Goal: Task Accomplishment & Management: Complete application form

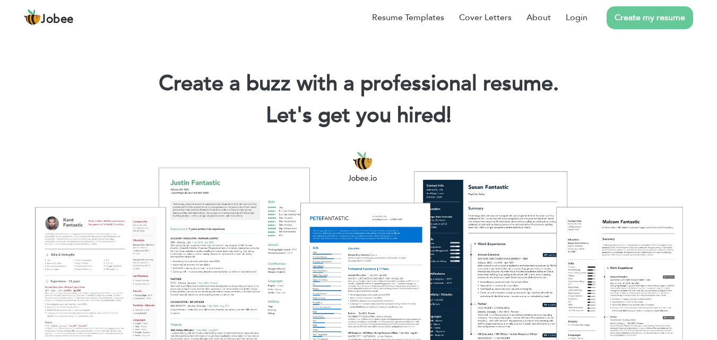
click at [640, 21] on link "Create my resume" at bounding box center [650, 17] width 87 height 23
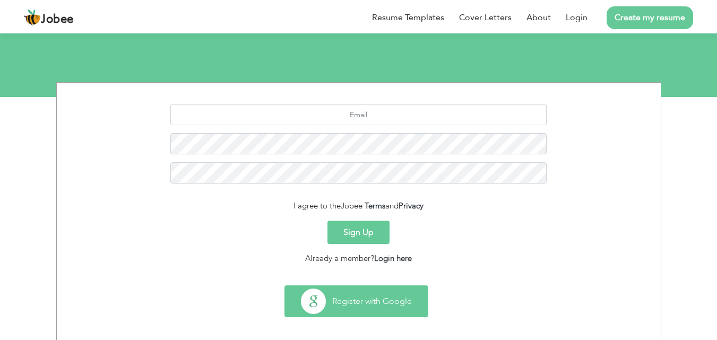
scroll to position [100, 0]
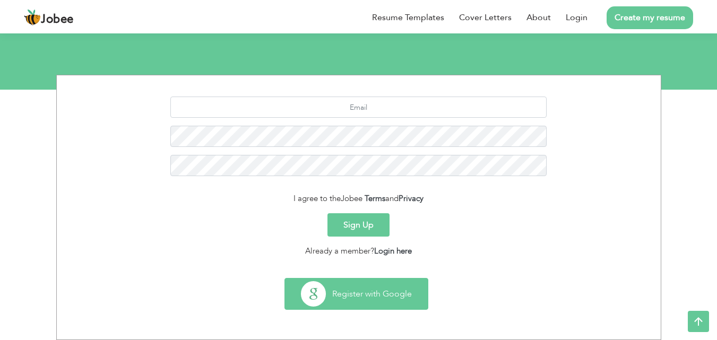
click at [359, 293] on button "Register with Google" at bounding box center [356, 294] width 143 height 31
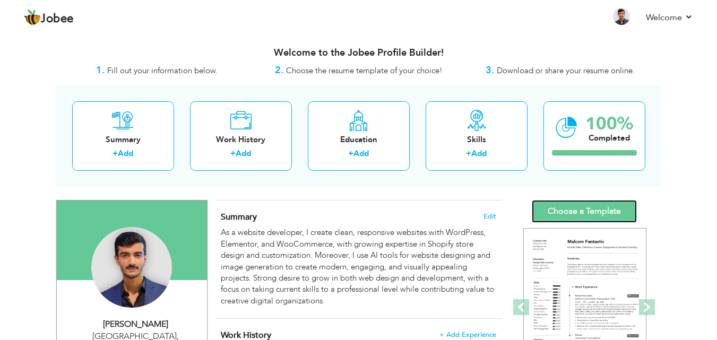
click at [558, 209] on link "Choose a Template" at bounding box center [584, 211] width 105 height 23
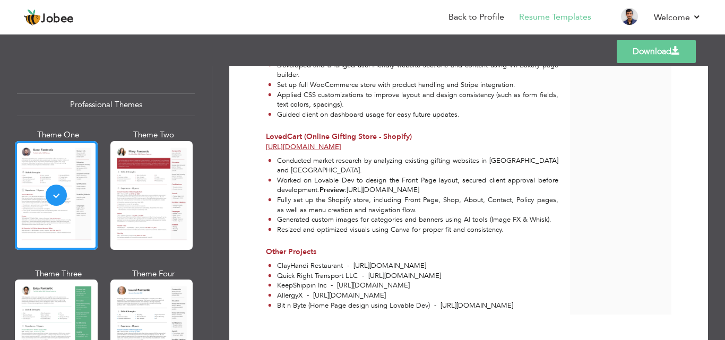
scroll to position [695, 0]
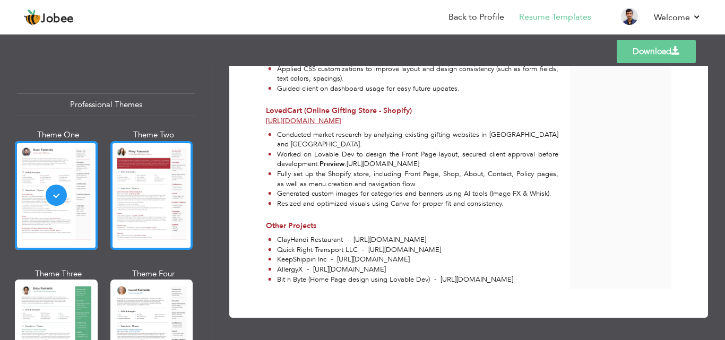
click at [166, 214] on div at bounding box center [151, 195] width 83 height 109
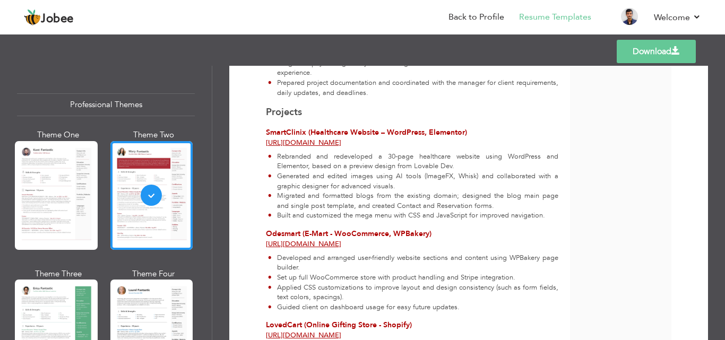
scroll to position [478, 0]
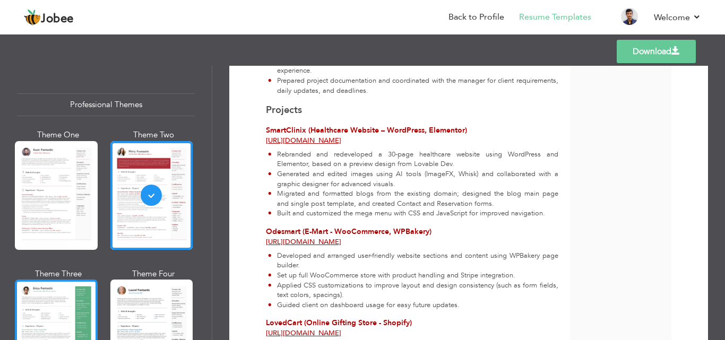
click at [74, 317] on div at bounding box center [56, 334] width 83 height 109
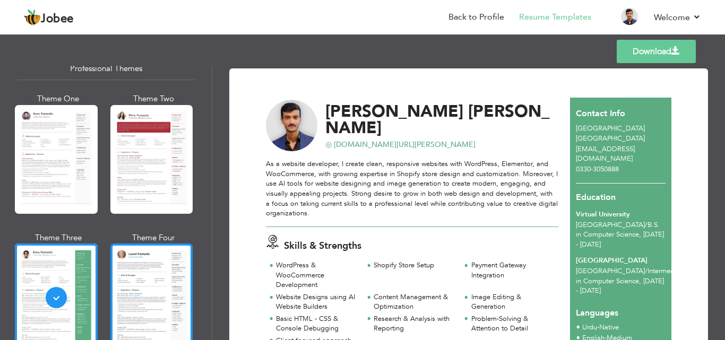
scroll to position [53, 0]
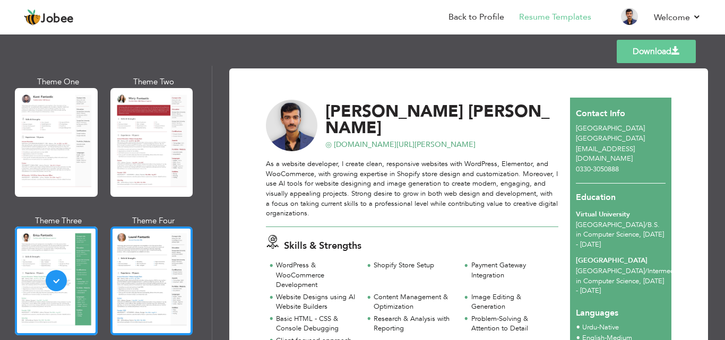
click at [117, 275] on div at bounding box center [151, 281] width 83 height 109
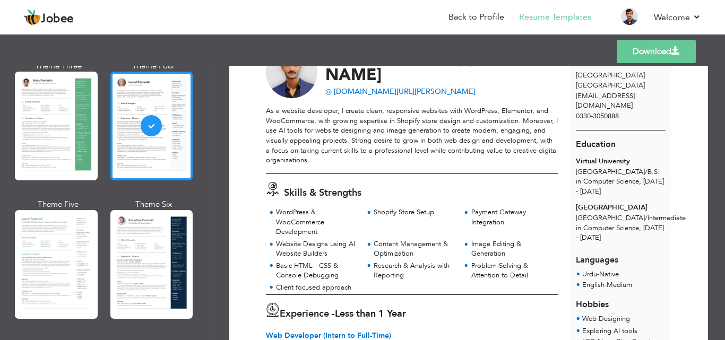
scroll to position [212, 0]
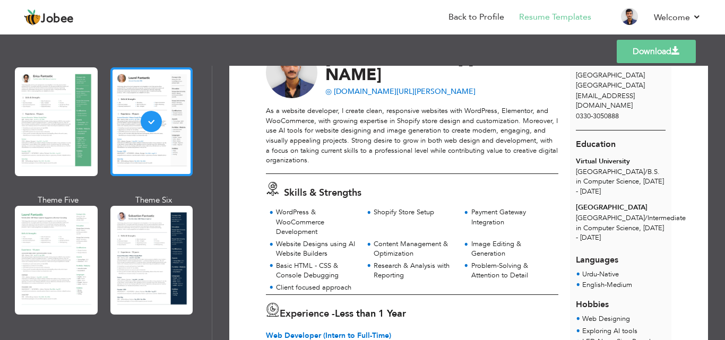
click at [167, 250] on div at bounding box center [151, 260] width 83 height 109
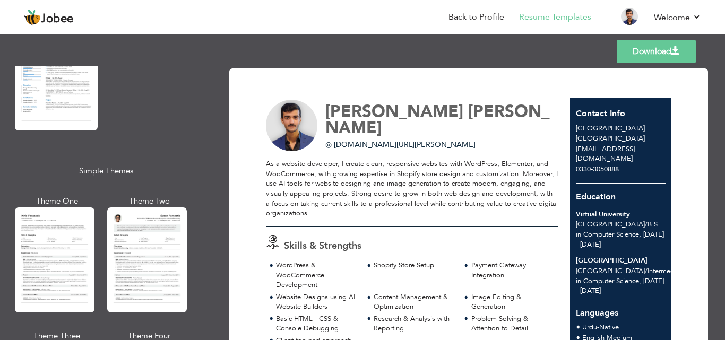
scroll to position [1805, 0]
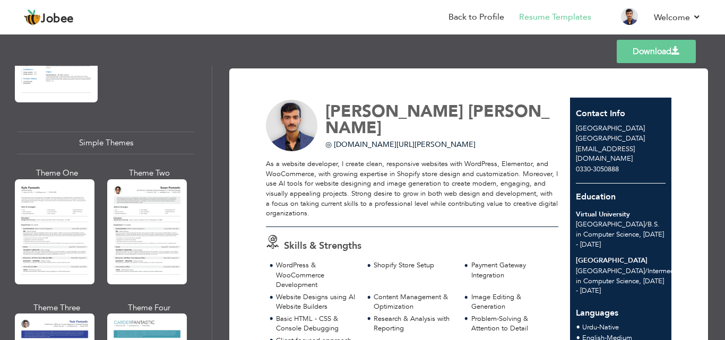
click at [167, 212] on div at bounding box center [147, 231] width 80 height 105
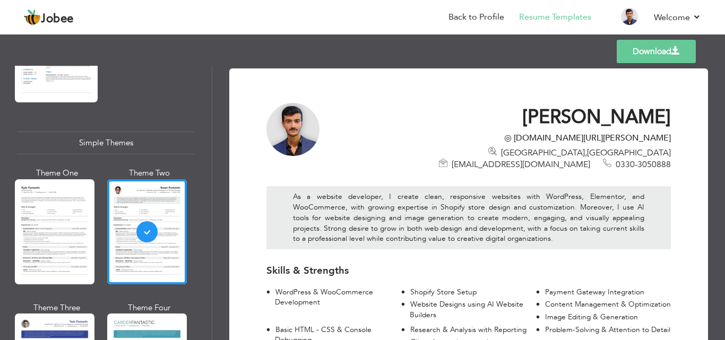
click at [501, 155] on span "Lahore , Pakistan" at bounding box center [586, 153] width 170 height 12
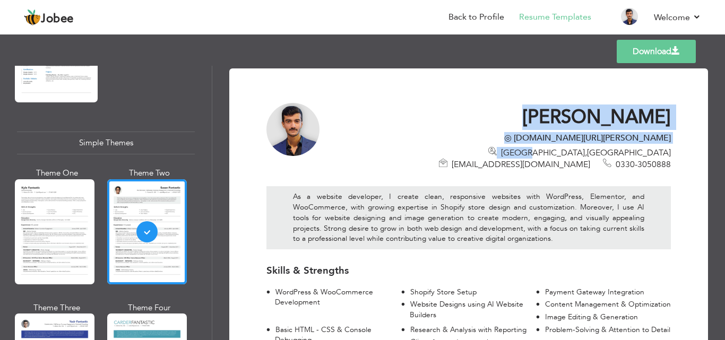
drag, startPoint x: 376, startPoint y: 155, endPoint x: 669, endPoint y: 155, distance: 292.4
click at [669, 155] on div "Muhammad Arham Ashfaque ◎ linkedin.com/in/muhammad-arham-ashfaque-97b352303/ La…" at bounding box center [504, 138] width 350 height 65
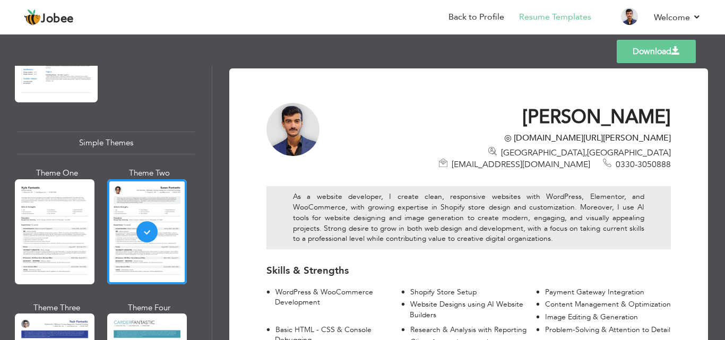
click at [669, 171] on div "As a website developer, I create clean, responsive websites with WordPress, Ele…" at bounding box center [468, 215] width 420 height 90
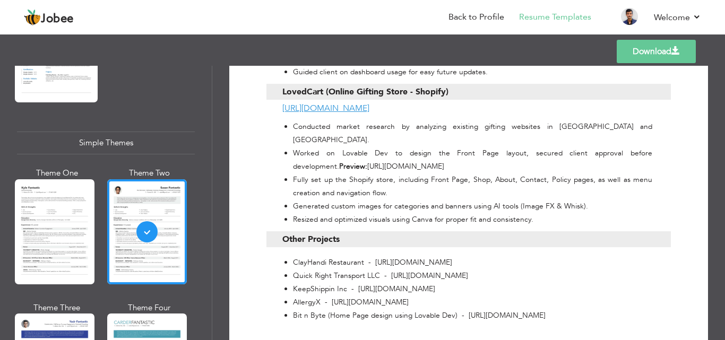
scroll to position [948, 0]
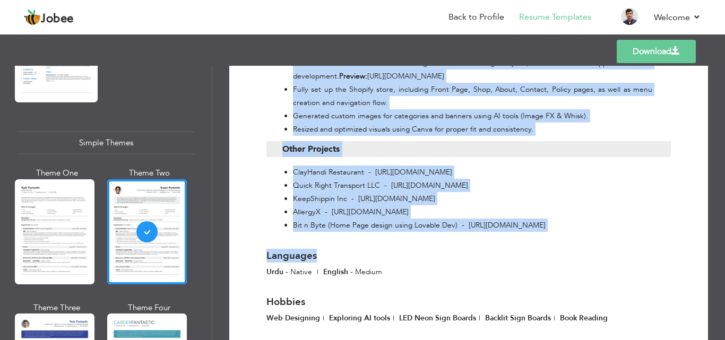
drag, startPoint x: 263, startPoint y: 226, endPoint x: 393, endPoint y: 229, distance: 130.1
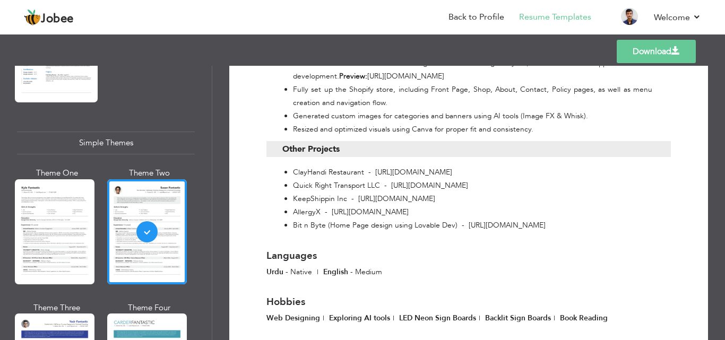
drag, startPoint x: 252, startPoint y: 273, endPoint x: 551, endPoint y: 259, distance: 299.7
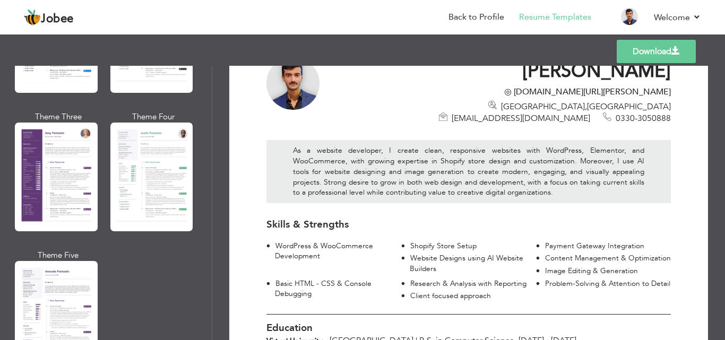
scroll to position [934, 0]
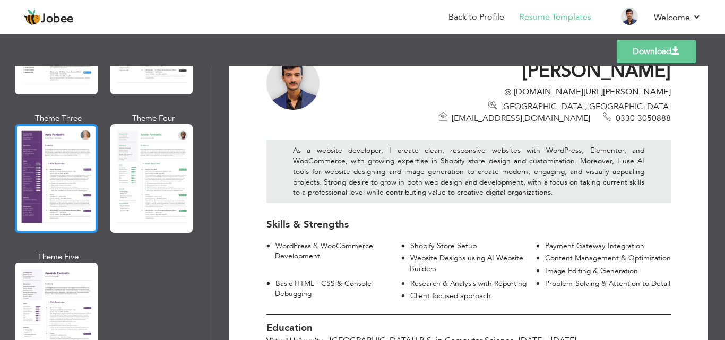
click at [94, 190] on div at bounding box center [56, 178] width 83 height 109
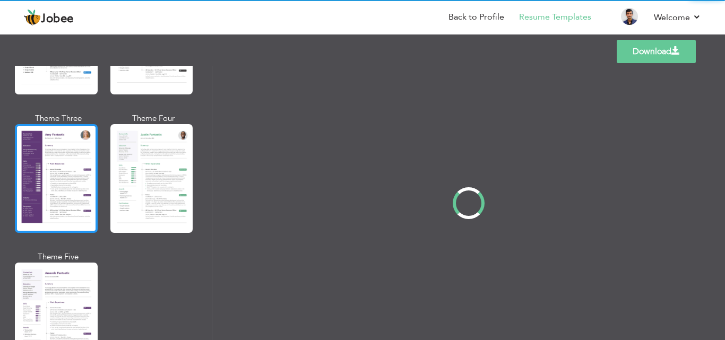
scroll to position [0, 0]
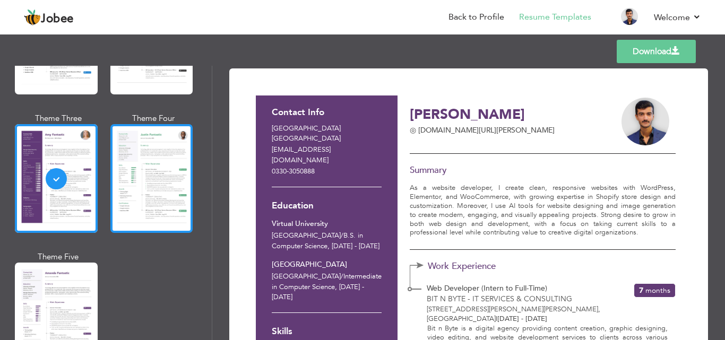
click at [146, 194] on div at bounding box center [151, 178] width 83 height 109
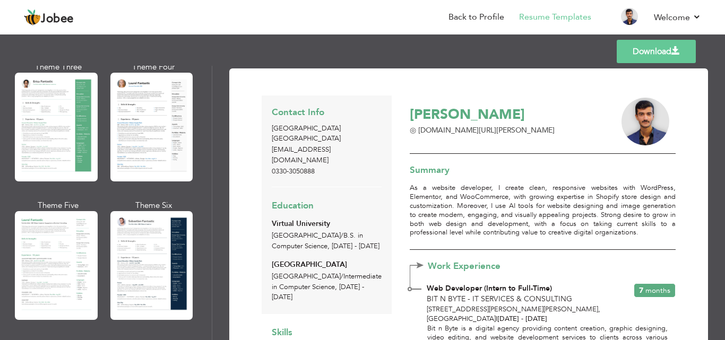
scroll to position [191, 0]
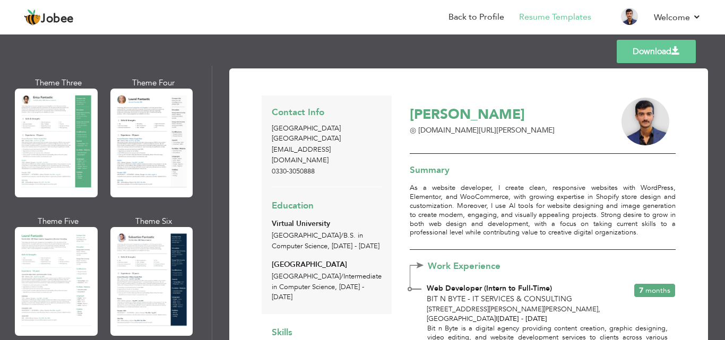
click at [135, 251] on div at bounding box center [151, 281] width 83 height 109
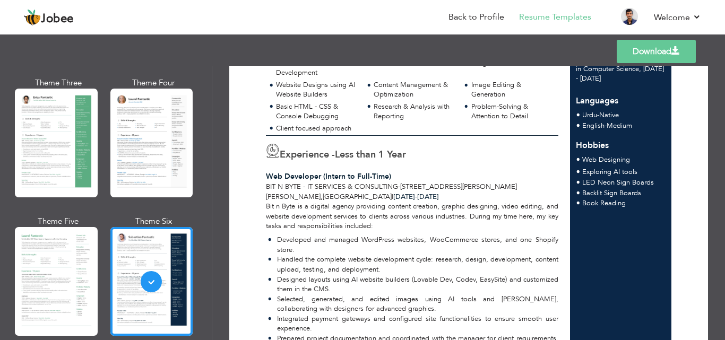
scroll to position [0, 0]
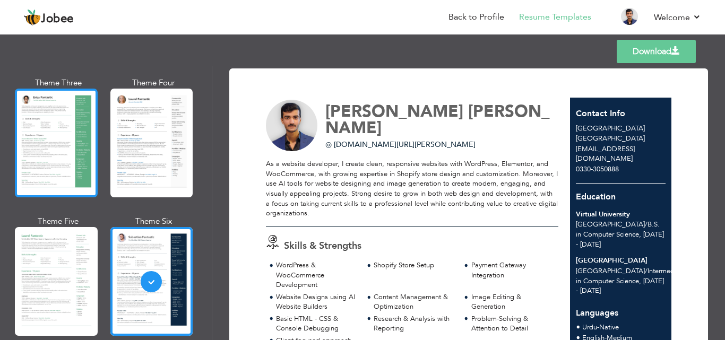
click at [54, 176] on div at bounding box center [56, 143] width 83 height 109
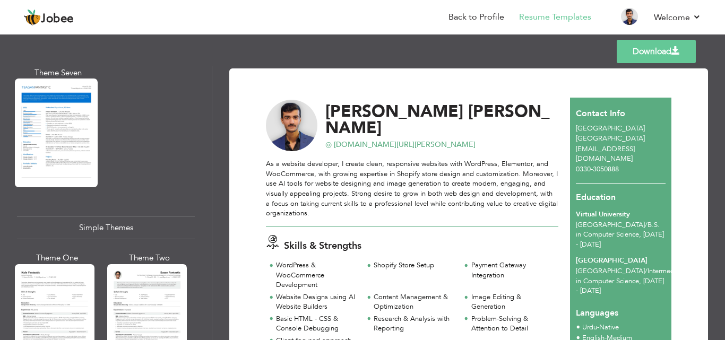
scroll to position [1836, 0]
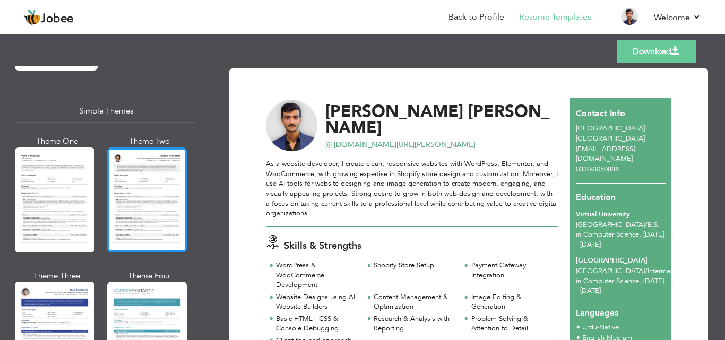
click at [160, 185] on div at bounding box center [147, 200] width 80 height 105
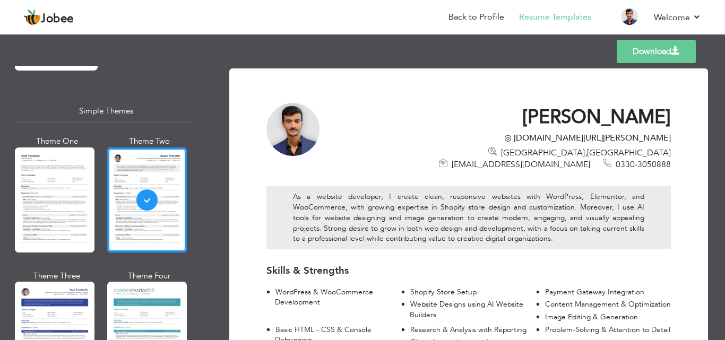
click at [287, 134] on div at bounding box center [292, 129] width 53 height 53
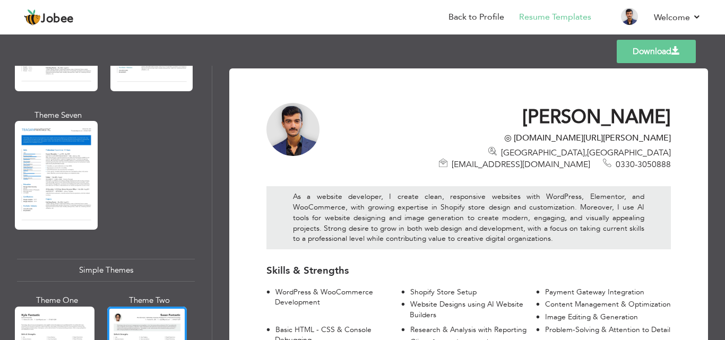
scroll to position [1412, 0]
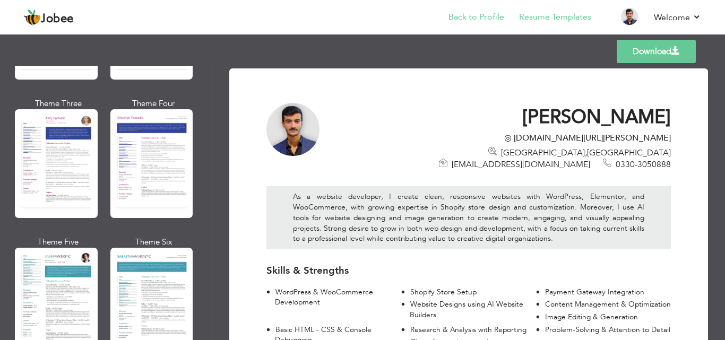
click at [463, 23] on li "Back to Profile" at bounding box center [469, 18] width 71 height 29
click at [455, 13] on link "Back to Profile" at bounding box center [476, 17] width 56 height 12
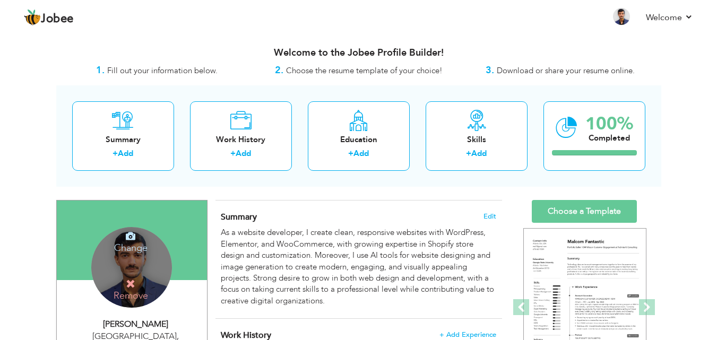
click at [200, 283] on div "Change Remove" at bounding box center [132, 260] width 150 height 118
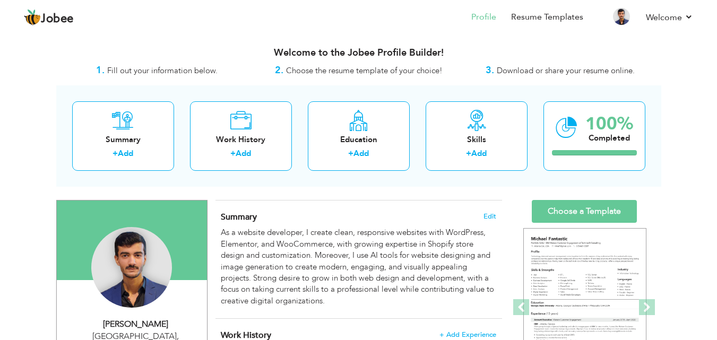
click at [179, 323] on div "Muhammad Arham Ashfaque" at bounding box center [136, 324] width 142 height 12
type input "[PERSON_NAME]"
type input "0330-3050888"
select select "number:166"
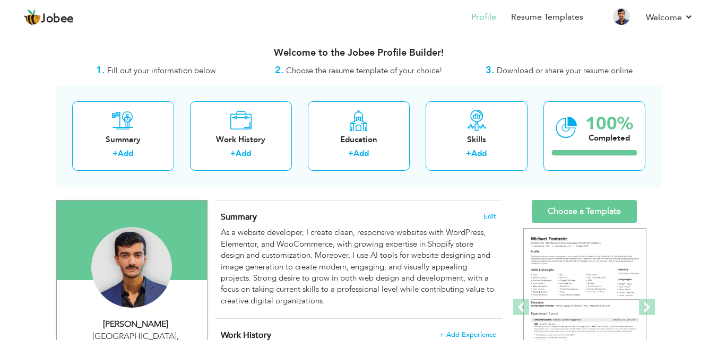
type input "[GEOGRAPHIC_DATA]"
select select "number:2"
type input "◎ [DOMAIN_NAME][URL][PERSON_NAME]"
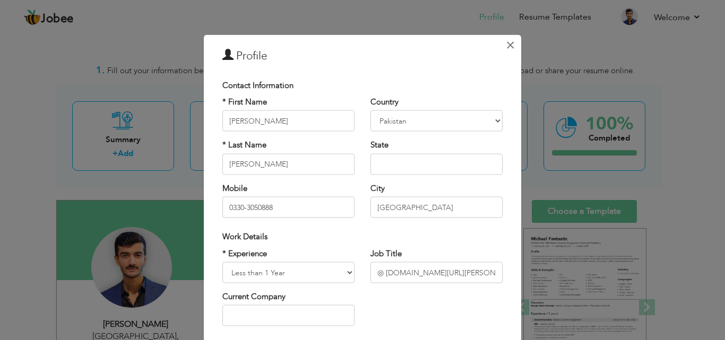
click at [502, 40] on button "×" at bounding box center [510, 44] width 17 height 17
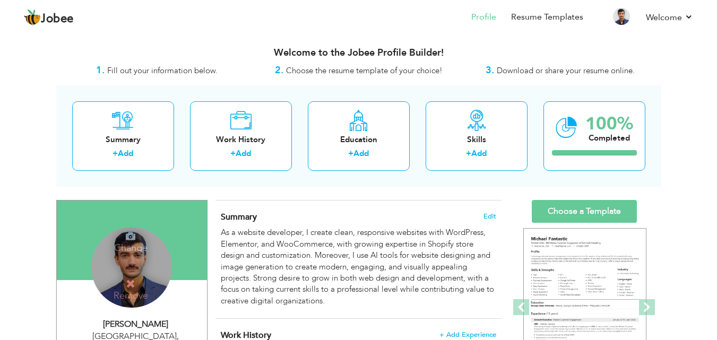
click at [160, 269] on div "Change Remove" at bounding box center [131, 267] width 81 height 81
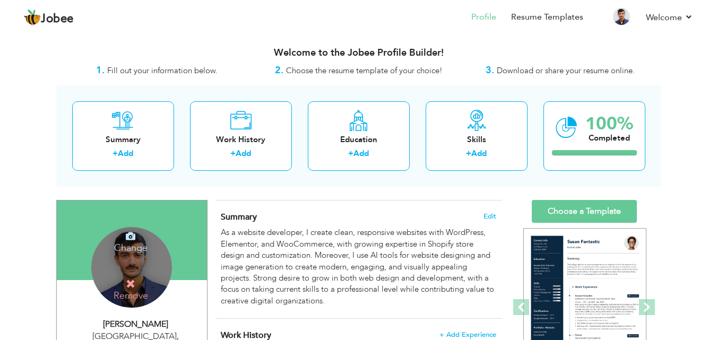
click at [162, 251] on h4 "Change" at bounding box center [131, 240] width 76 height 25
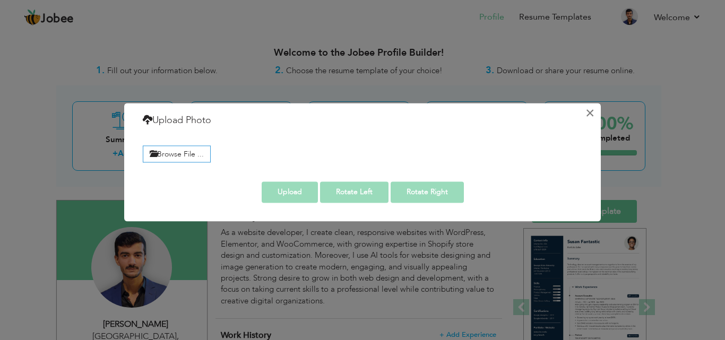
click at [595, 114] on button "×" at bounding box center [589, 113] width 17 height 17
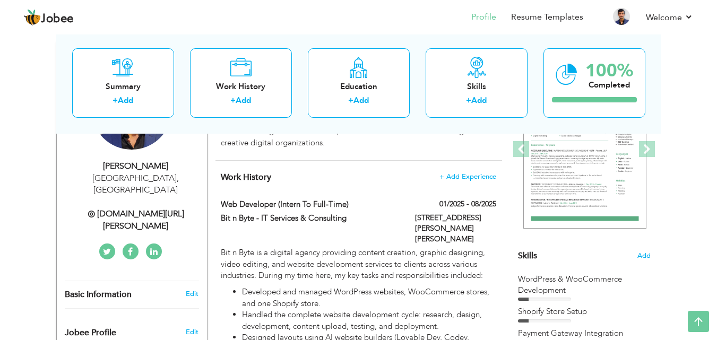
scroll to position [53, 0]
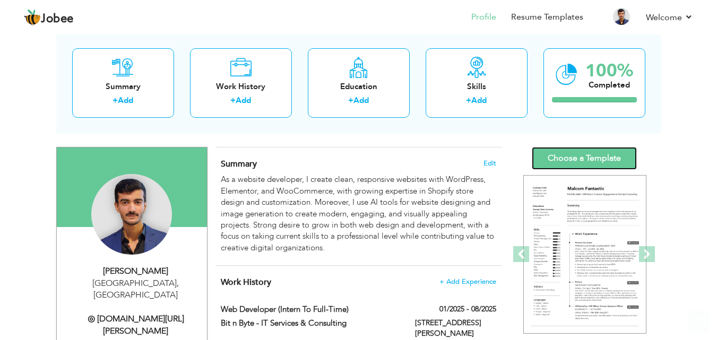
click at [599, 161] on link "Choose a Template" at bounding box center [584, 158] width 105 height 23
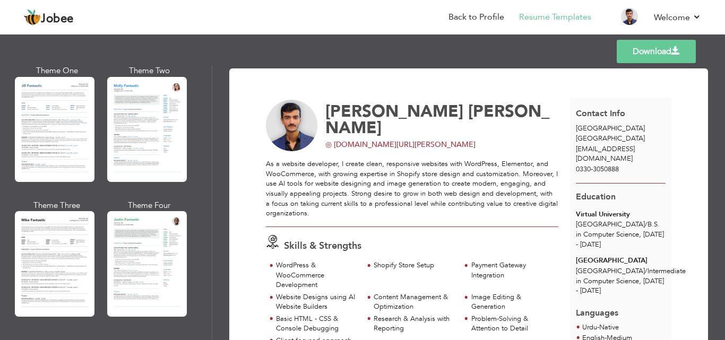
scroll to position [531, 0]
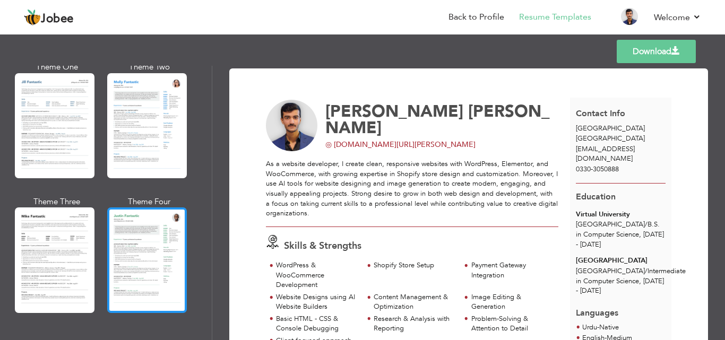
click at [117, 257] on div at bounding box center [147, 260] width 80 height 105
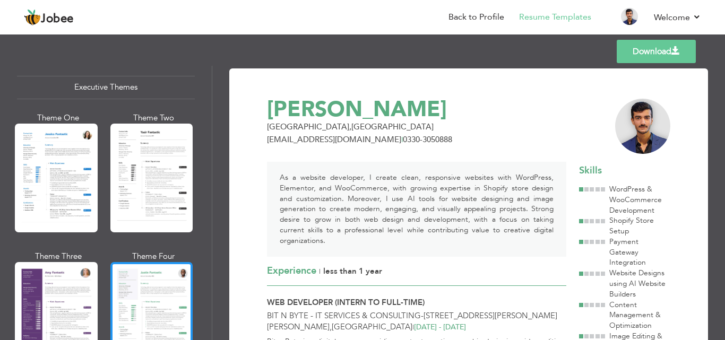
scroll to position [955, 0]
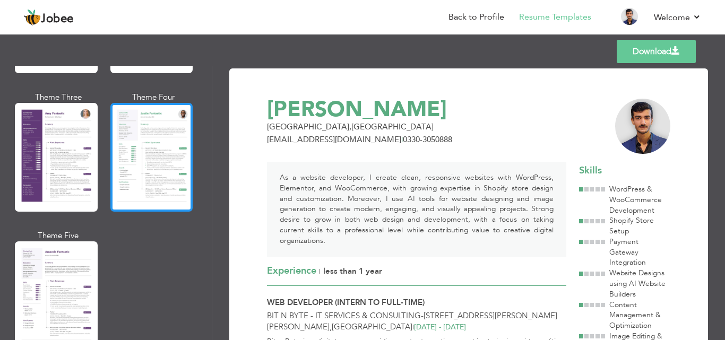
click at [169, 150] on div at bounding box center [151, 157] width 83 height 109
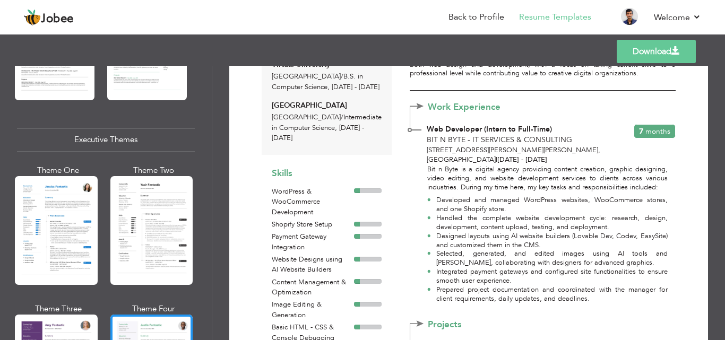
scroll to position [743, 0]
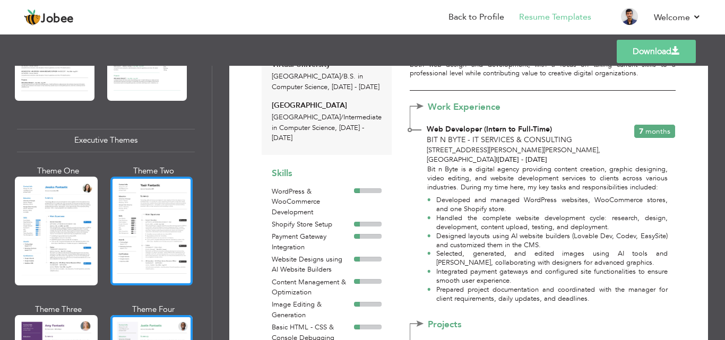
click at [154, 210] on div at bounding box center [151, 231] width 83 height 109
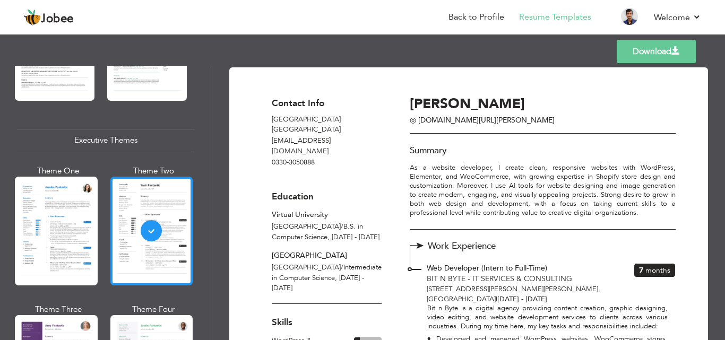
scroll to position [0, 0]
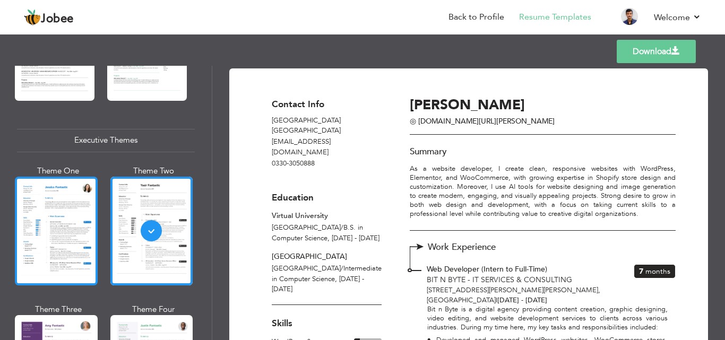
click at [70, 266] on div at bounding box center [56, 231] width 83 height 109
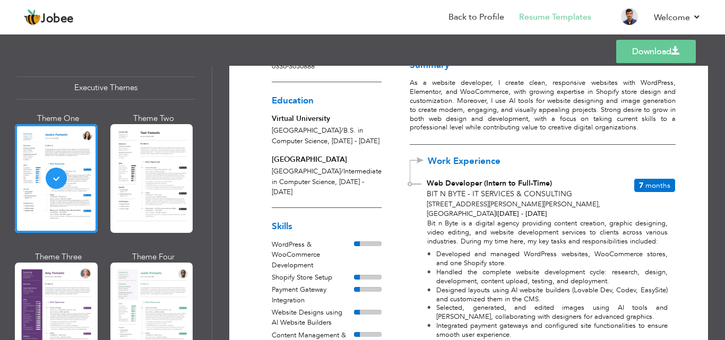
scroll to position [106, 0]
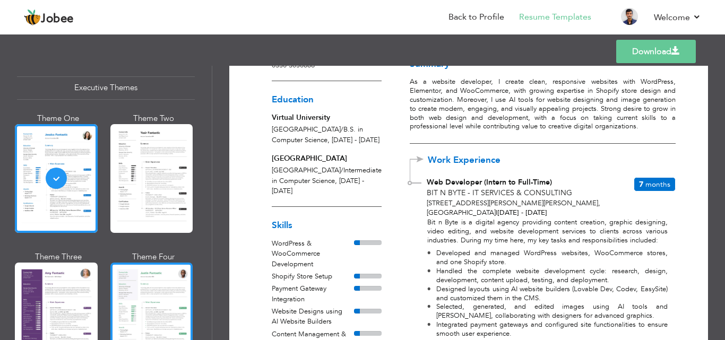
click at [151, 282] on div at bounding box center [151, 317] width 83 height 109
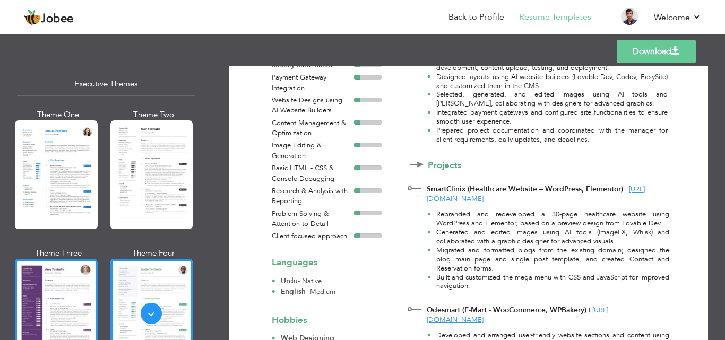
scroll to position [797, 0]
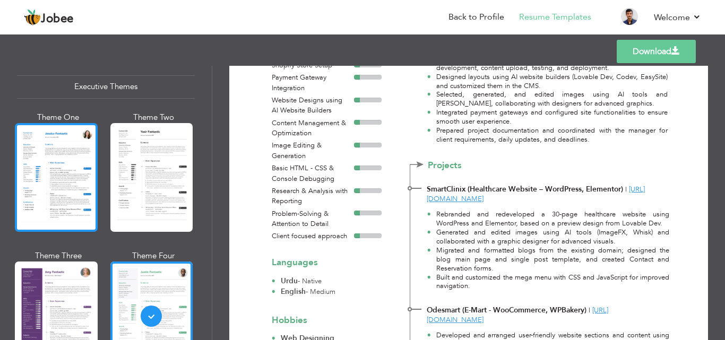
click at [81, 164] on div at bounding box center [56, 177] width 83 height 109
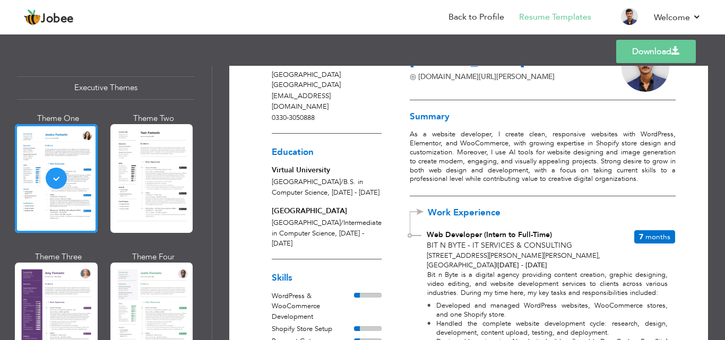
scroll to position [53, 0]
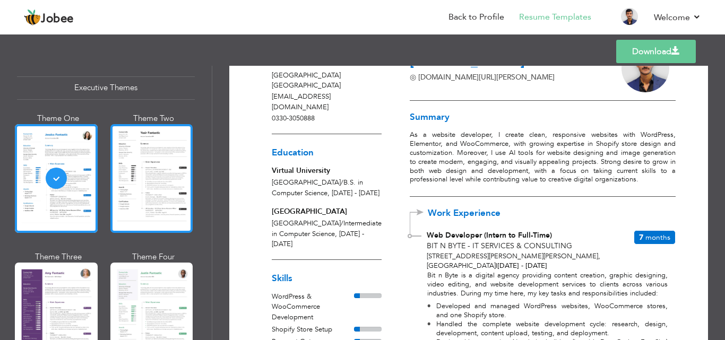
click at [143, 191] on div at bounding box center [151, 178] width 83 height 109
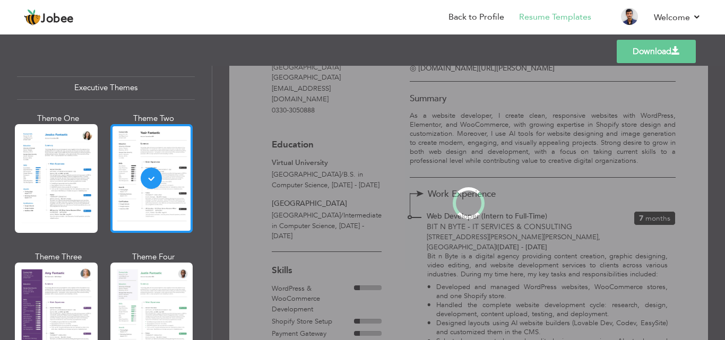
scroll to position [0, 0]
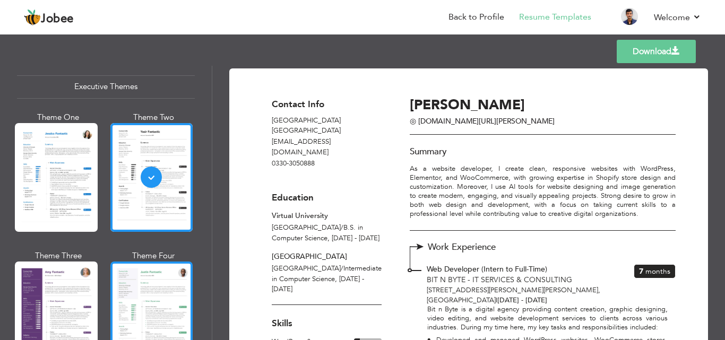
click at [137, 294] on div at bounding box center [151, 316] width 83 height 109
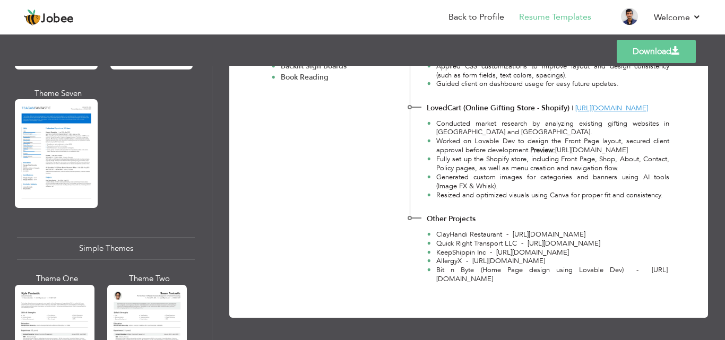
scroll to position [1858, 0]
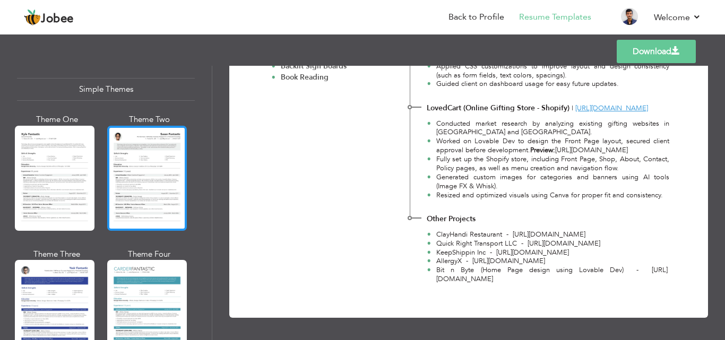
click at [132, 157] on div at bounding box center [147, 178] width 80 height 105
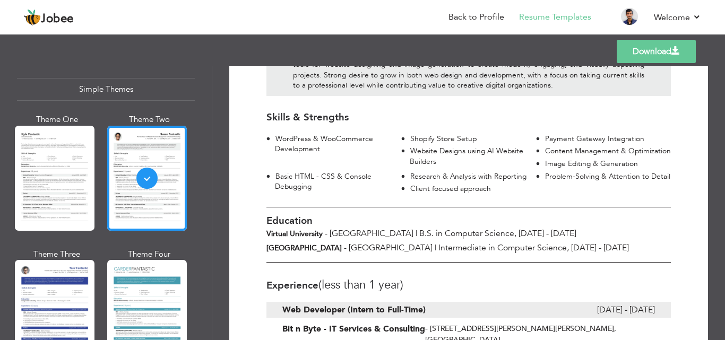
scroll to position [152, 0]
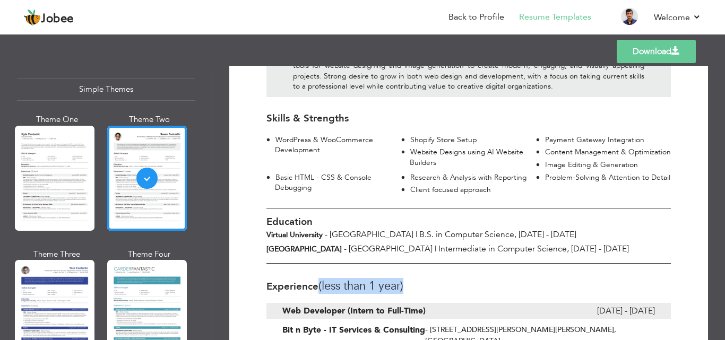
drag, startPoint x: 411, startPoint y: 271, endPoint x: 320, endPoint y: 275, distance: 91.4
click at [320, 280] on h3 "Experience (Less than 1 Year)" at bounding box center [468, 286] width 404 height 13
click at [411, 280] on h3 "Experience (Less than 1 Year)" at bounding box center [468, 286] width 404 height 13
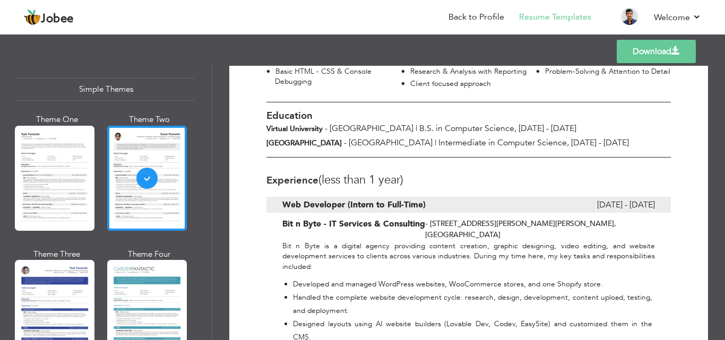
scroll to position [99, 0]
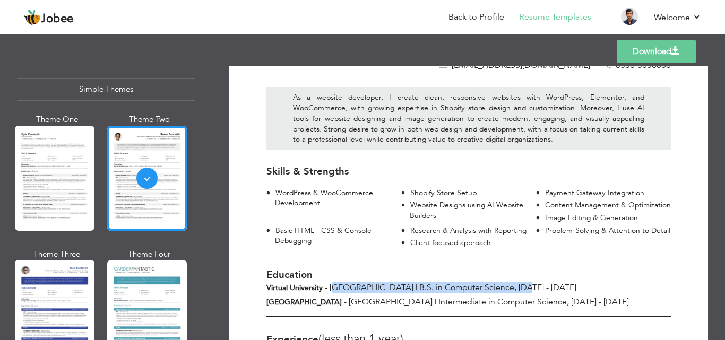
drag, startPoint x: 337, startPoint y: 280, endPoint x: 484, endPoint y: 279, distance: 147.6
click at [484, 282] on div "Virtual University - [GEOGRAPHIC_DATA] | B.S. in Computer Science, [DATE] - [DA…" at bounding box center [468, 288] width 420 height 12
click at [484, 282] on span "B.S. in Computer Science, [DATE] - [DATE]" at bounding box center [497, 288] width 157 height 12
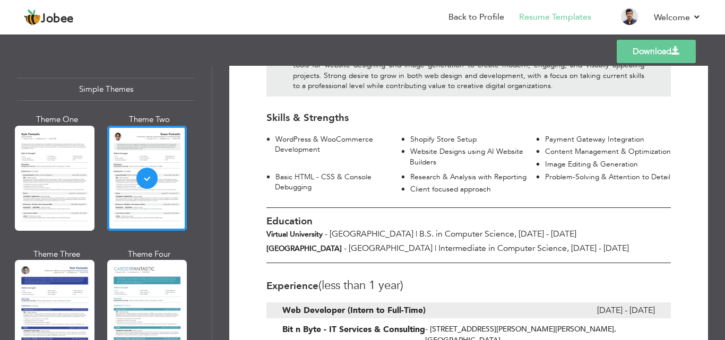
scroll to position [152, 0]
drag, startPoint x: 469, startPoint y: 222, endPoint x: 524, endPoint y: 220, distance: 55.2
click at [524, 229] on div "Virtual University - [GEOGRAPHIC_DATA] | B.S. in Computer Science, [DATE] - [DA…" at bounding box center [468, 235] width 420 height 12
drag, startPoint x: 471, startPoint y: 220, endPoint x: 514, endPoint y: 221, distance: 43.0
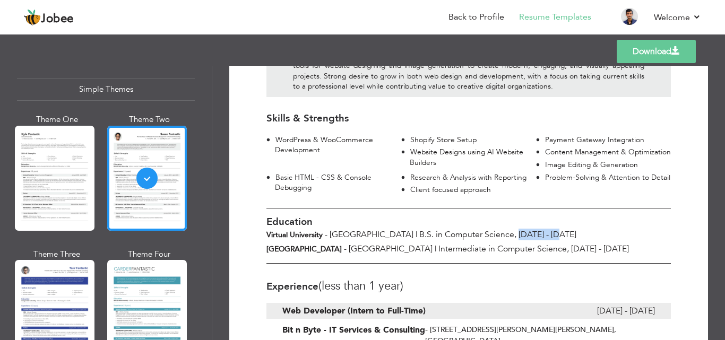
click at [514, 229] on span "B.S. in Computer Science, [DATE] - [DATE]" at bounding box center [497, 235] width 157 height 12
drag, startPoint x: 470, startPoint y: 221, endPoint x: 516, endPoint y: 221, distance: 46.2
click at [516, 229] on div "Virtual University - [GEOGRAPHIC_DATA] | B.S. in Computer Science, [DATE] - [DA…" at bounding box center [468, 235] width 420 height 12
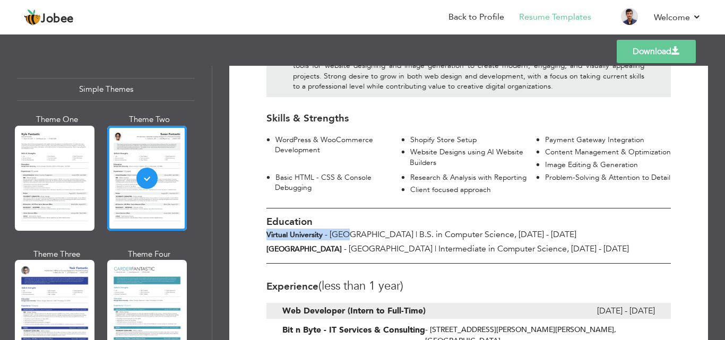
drag, startPoint x: 267, startPoint y: 224, endPoint x: 350, endPoint y: 220, distance: 82.9
click at [350, 229] on div "Virtual University - [GEOGRAPHIC_DATA] | B.S. in Computer Science, [DATE] - [DA…" at bounding box center [468, 235] width 420 height 12
click at [360, 229] on div "Virtual University - [GEOGRAPHIC_DATA] | B.S. in Computer Science, [DATE] - [DA…" at bounding box center [468, 235] width 420 height 12
drag, startPoint x: 371, startPoint y: 218, endPoint x: 461, endPoint y: 218, distance: 89.7
click at [461, 229] on span "B.S. in Computer Science, [DATE] - [DATE]" at bounding box center [497, 235] width 157 height 12
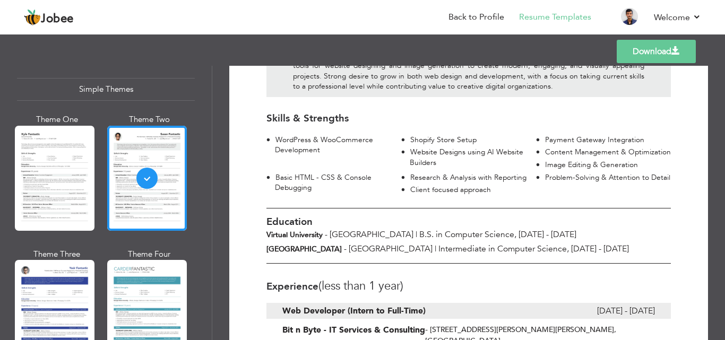
click at [467, 229] on div "Education Virtual University - [GEOGRAPHIC_DATA] | B.S. in Computer Science, [D…" at bounding box center [468, 235] width 420 height 55
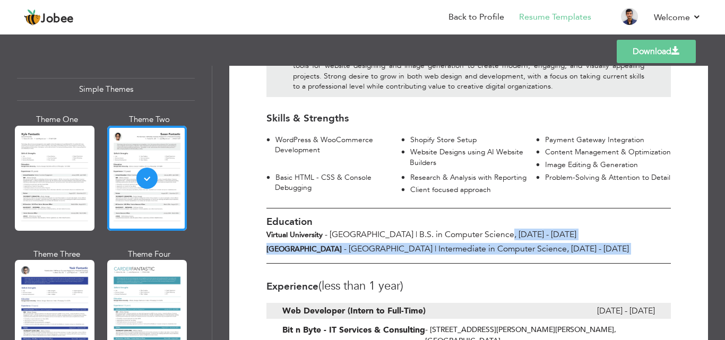
click at [469, 229] on div at bounding box center [468, 236] width 404 height 55
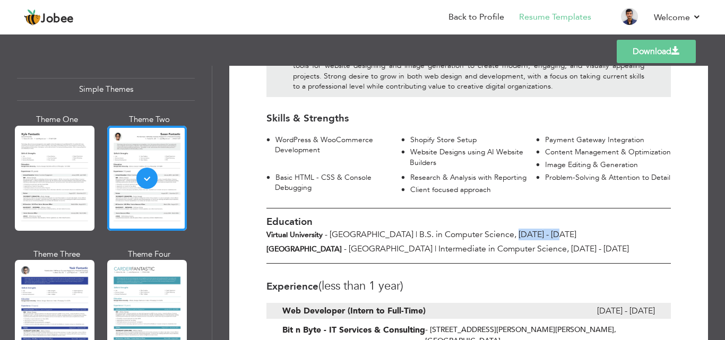
drag, startPoint x: 469, startPoint y: 224, endPoint x: 536, endPoint y: 221, distance: 67.0
click at [536, 229] on div "Virtual University - [GEOGRAPHIC_DATA] | B.S. in Computer Science, [DATE] - [DA…" at bounding box center [468, 235] width 420 height 12
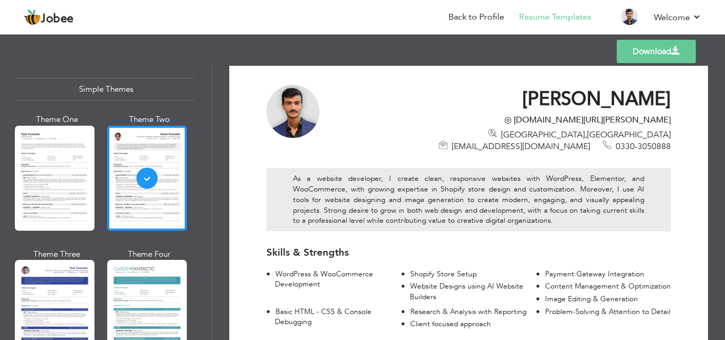
scroll to position [0, 0]
